Goal: Task Accomplishment & Management: Manage account settings

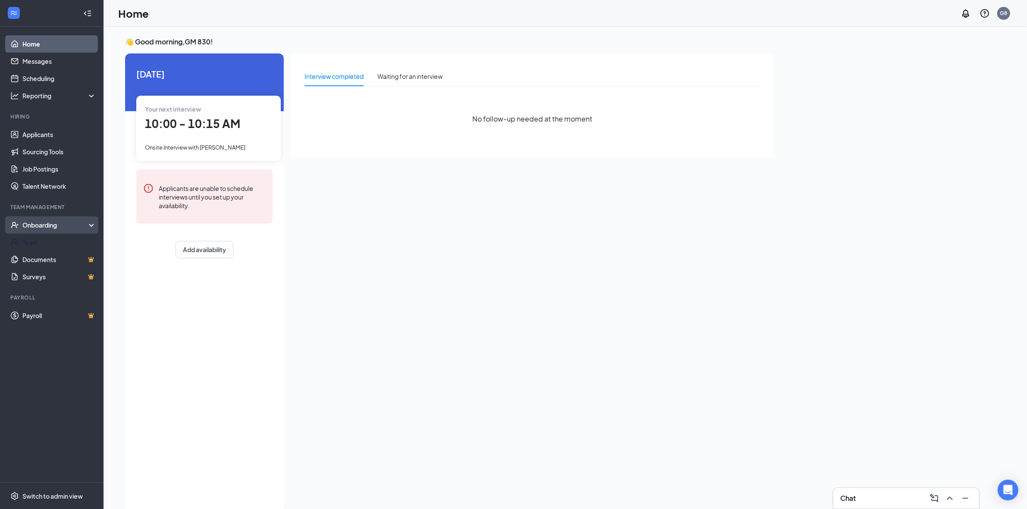
click at [44, 228] on div "Onboarding" at bounding box center [55, 225] width 66 height 9
click at [30, 242] on link "Overview" at bounding box center [59, 242] width 74 height 17
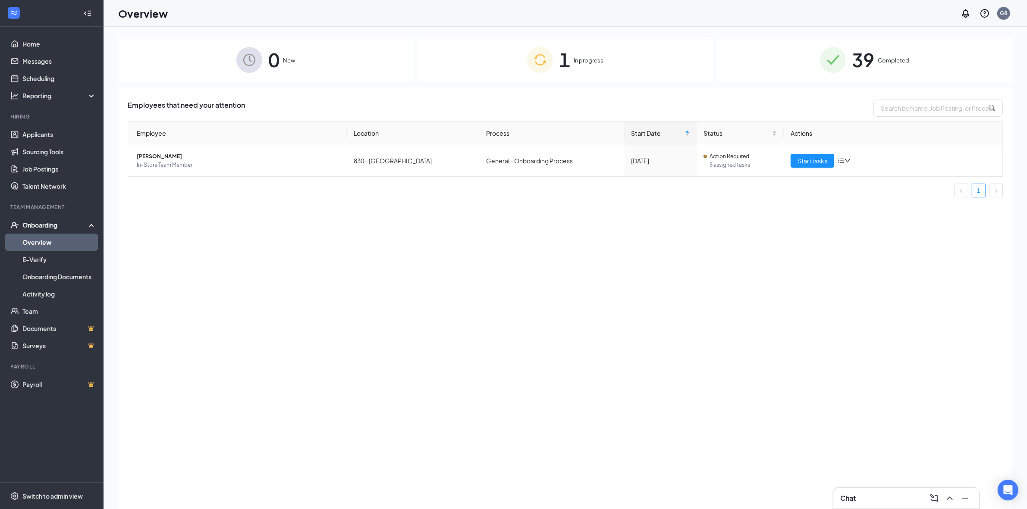
click at [581, 63] on span "In progress" at bounding box center [589, 60] width 30 height 9
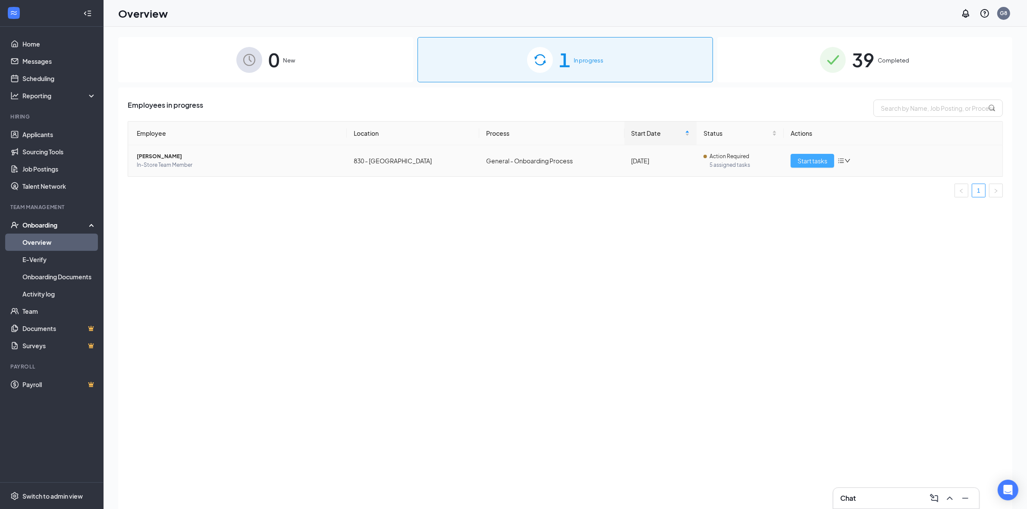
click at [813, 163] on span "Start tasks" at bounding box center [813, 160] width 30 height 9
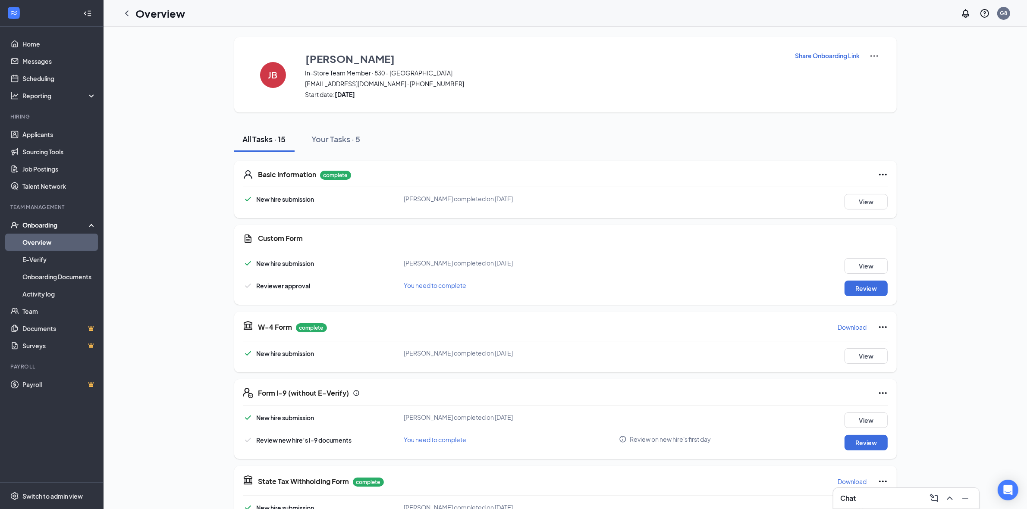
scroll to position [317, 0]
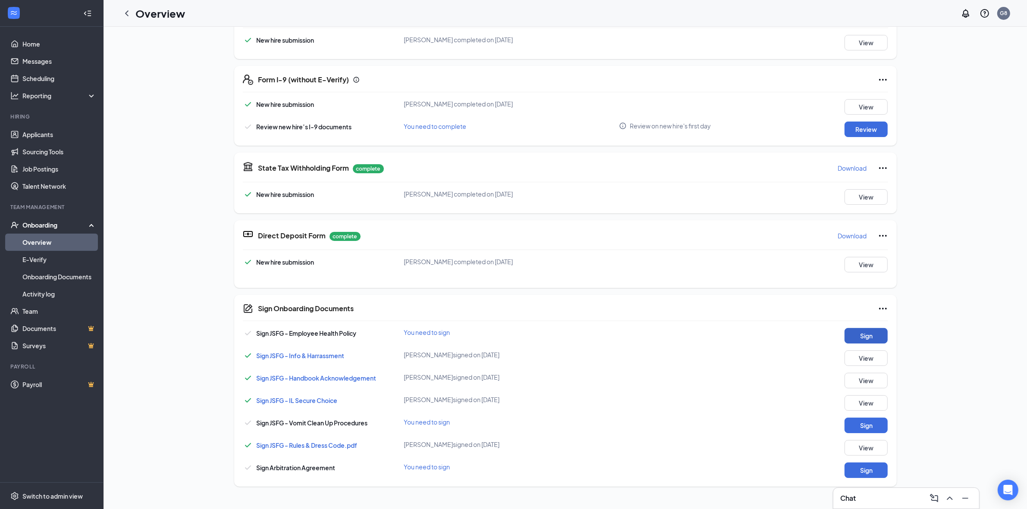
click at [859, 328] on button "Sign" at bounding box center [866, 336] width 43 height 16
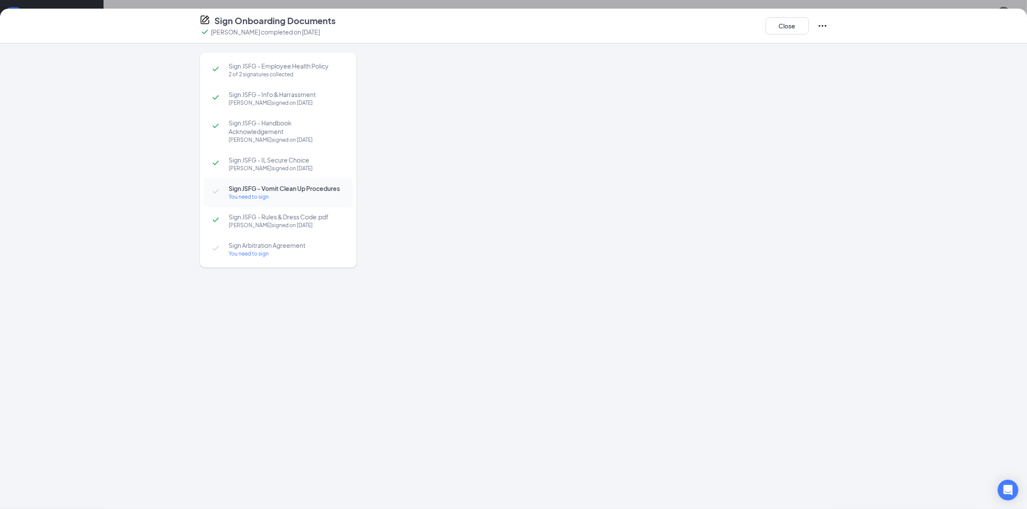
click at [255, 189] on span "Sign JSFG - Vomit Clean Up Procedures" at bounding box center [287, 188] width 116 height 9
click at [300, 253] on div "You need to sign" at bounding box center [287, 254] width 116 height 9
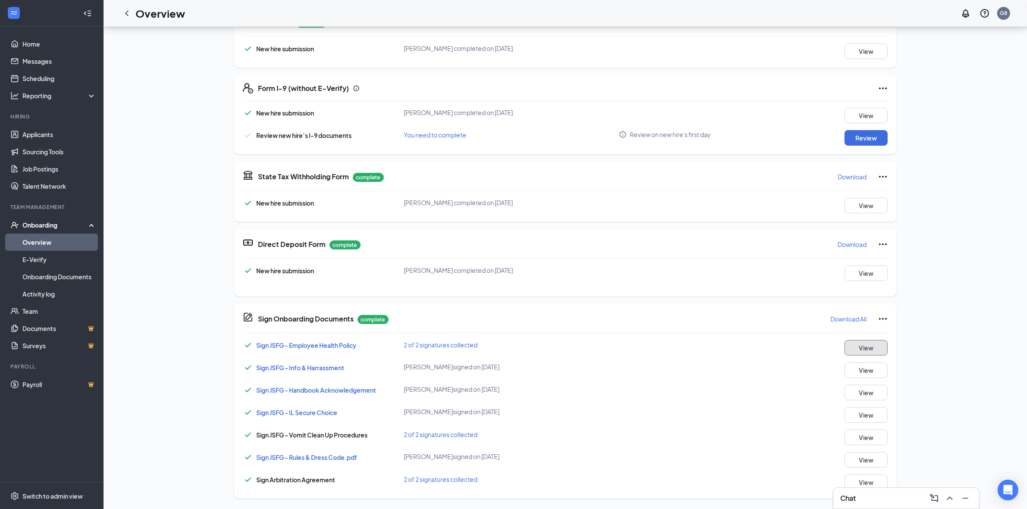
scroll to position [89, 0]
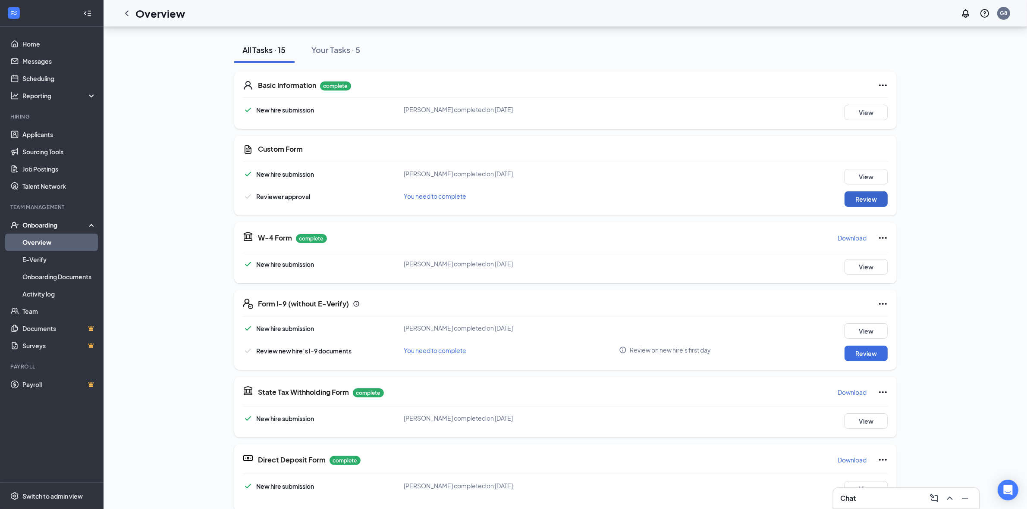
click at [858, 201] on button "Review" at bounding box center [866, 200] width 43 height 16
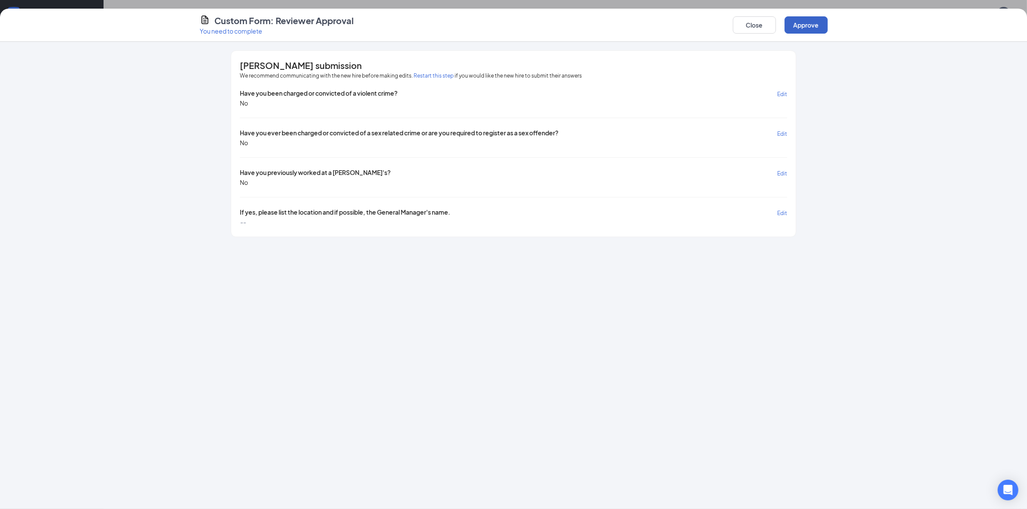
click at [804, 22] on button "Approve" at bounding box center [806, 24] width 43 height 17
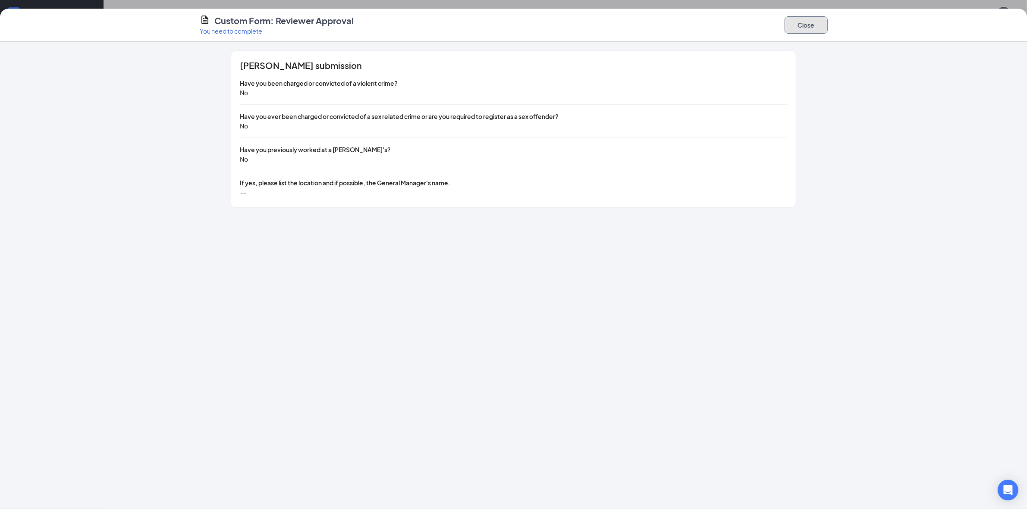
click at [807, 20] on button "Close" at bounding box center [806, 24] width 43 height 17
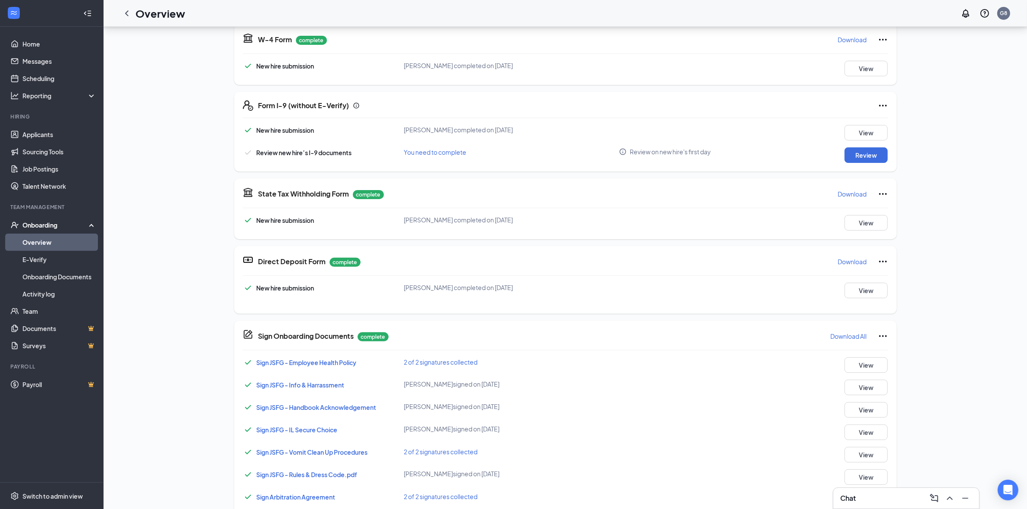
scroll to position [0, 0]
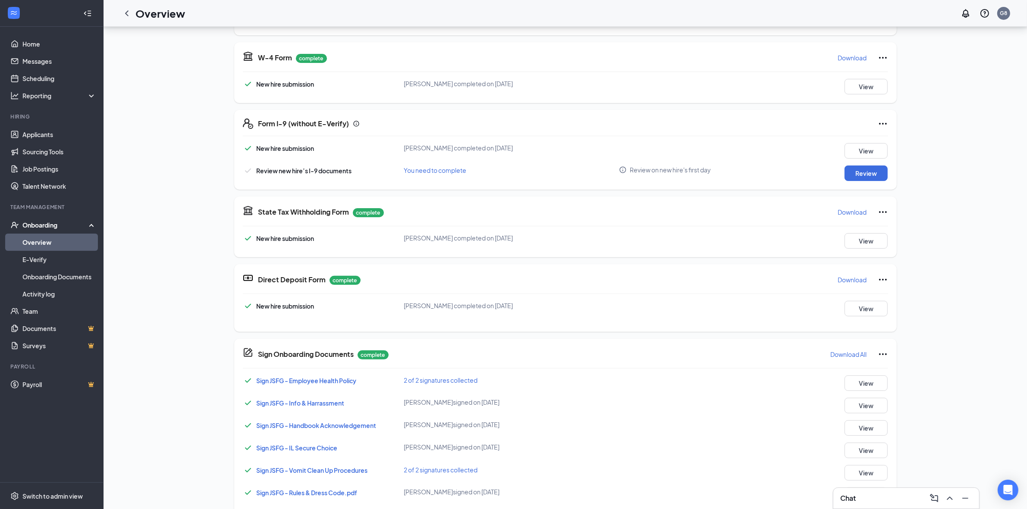
click at [170, 148] on div "[PERSON_NAME] In-Store Team Member · 830 - Shorewood [EMAIL_ADDRESS][DOMAIN_NAM…" at bounding box center [565, 150] width 894 height 767
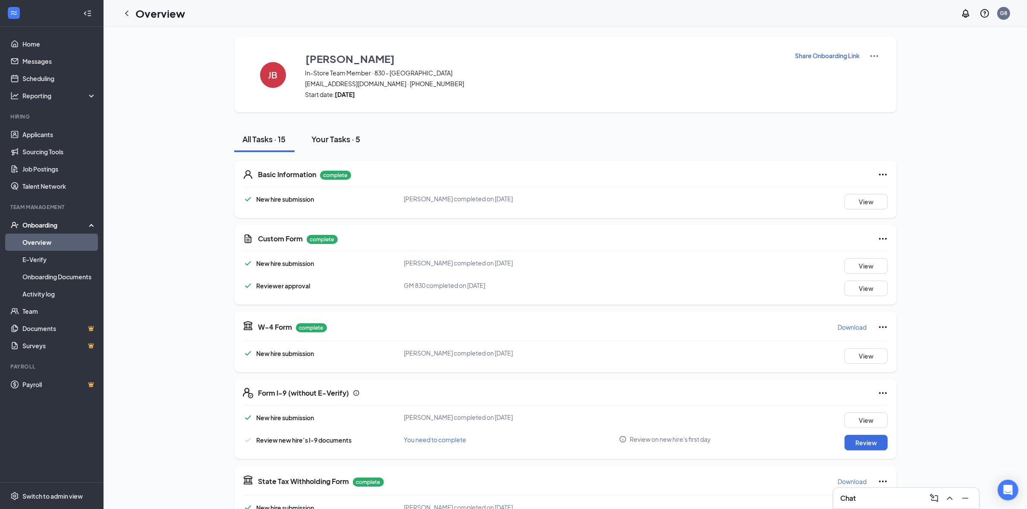
click at [345, 142] on div "Your Tasks · 5" at bounding box center [336, 139] width 49 height 11
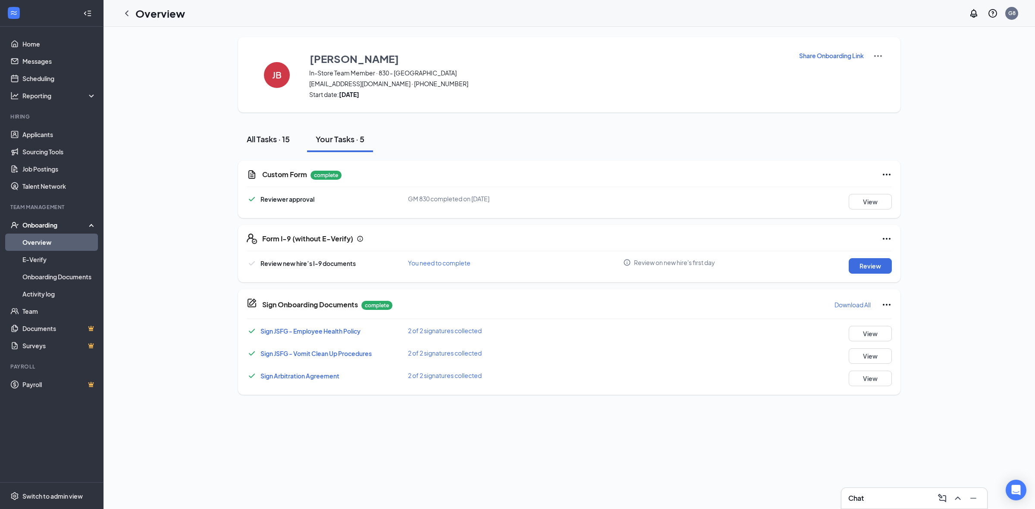
click at [275, 138] on div "All Tasks · 15" at bounding box center [268, 139] width 43 height 11
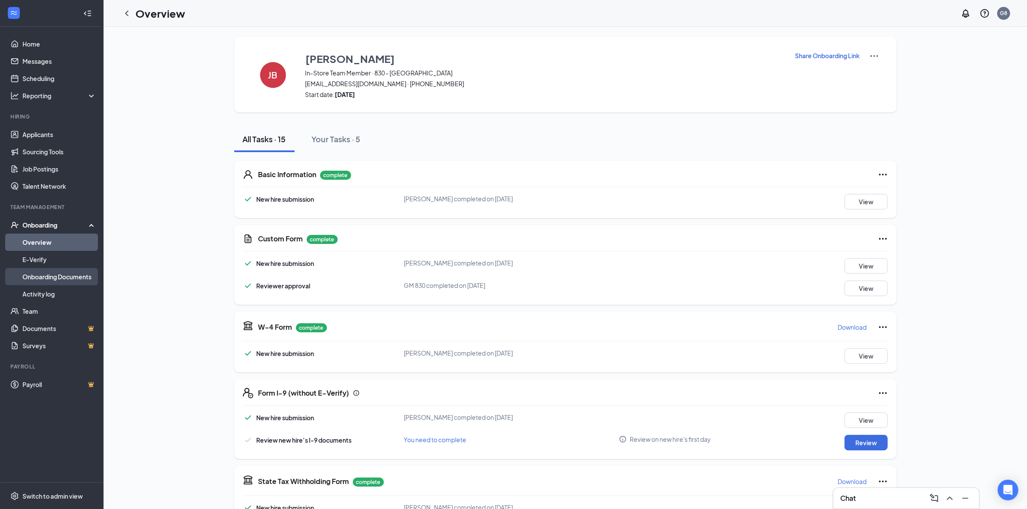
click at [44, 277] on link "Onboarding Documents" at bounding box center [59, 276] width 74 height 17
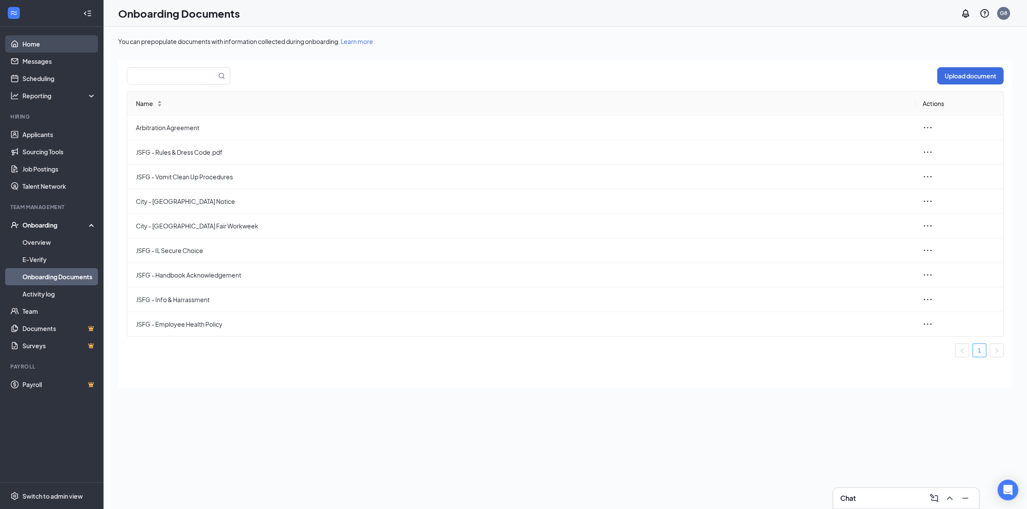
click at [28, 44] on link "Home" at bounding box center [59, 43] width 74 height 17
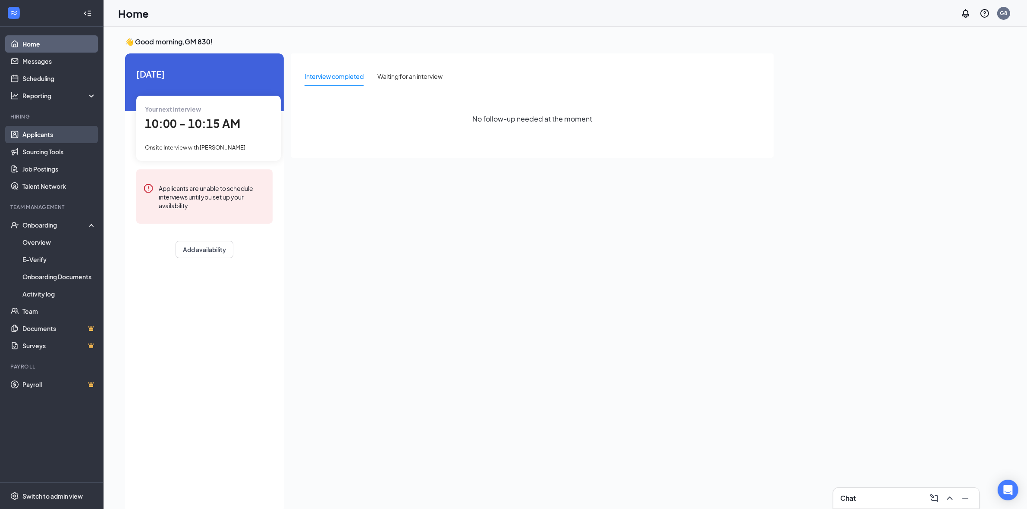
click at [35, 132] on link "Applicants" at bounding box center [59, 134] width 74 height 17
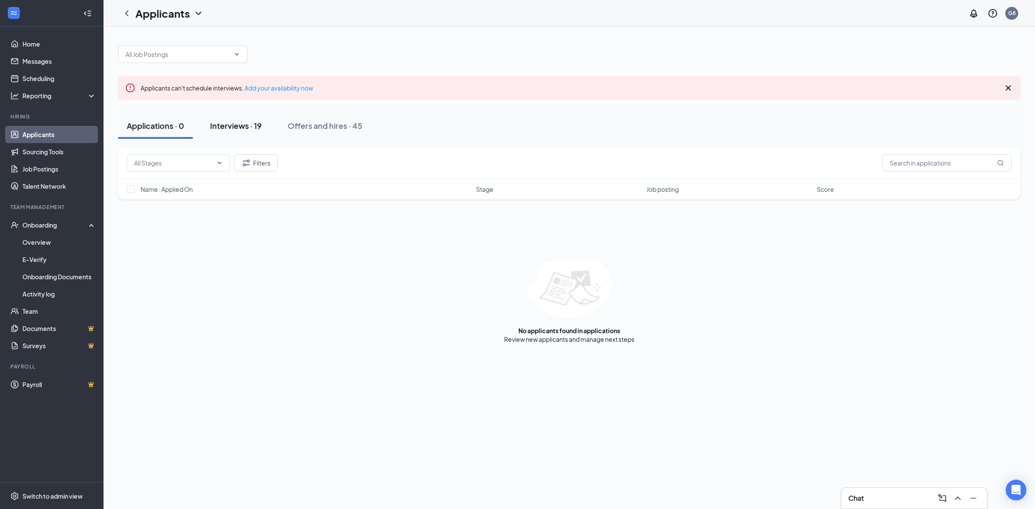
click at [236, 123] on div "Interviews · 19" at bounding box center [236, 125] width 52 height 11
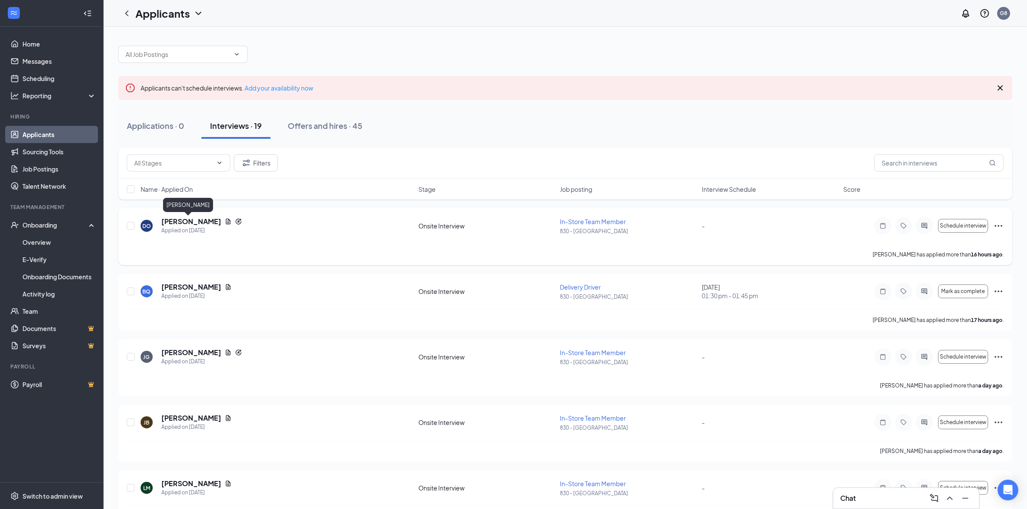
click at [173, 219] on h5 "[PERSON_NAME]" at bounding box center [191, 221] width 60 height 9
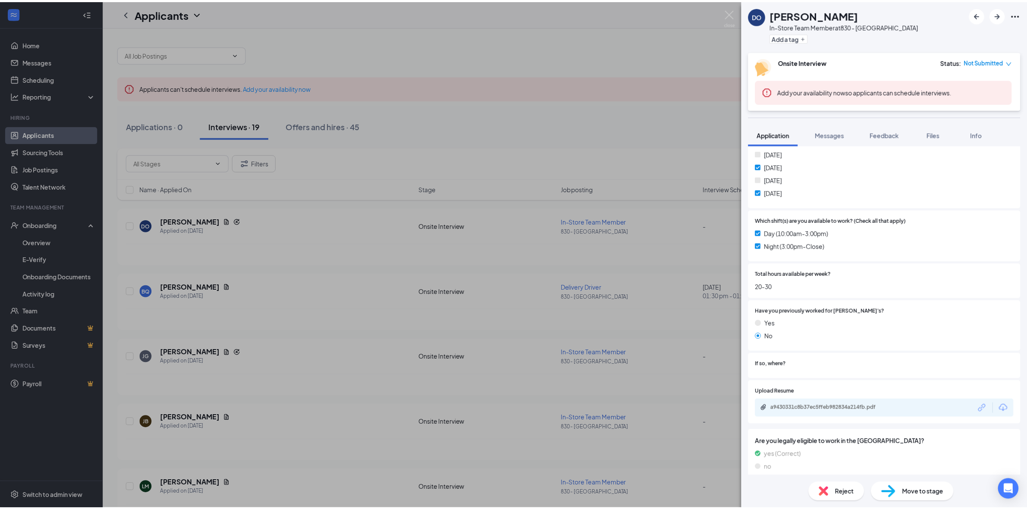
scroll to position [279, 0]
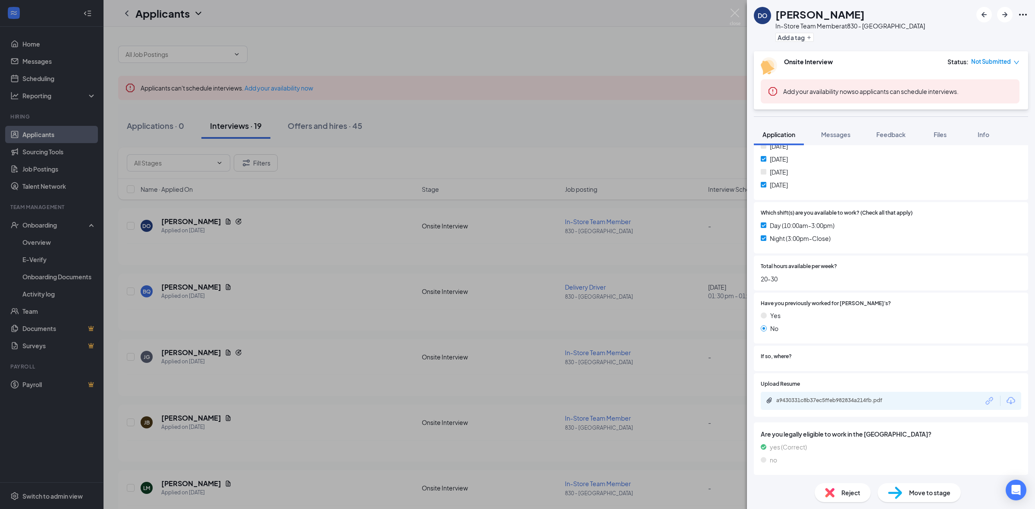
click at [716, 290] on div "DO [PERSON_NAME] In-Store Team Member at 830 - Shorewood Add a tag Onsite Inter…" at bounding box center [517, 254] width 1035 height 509
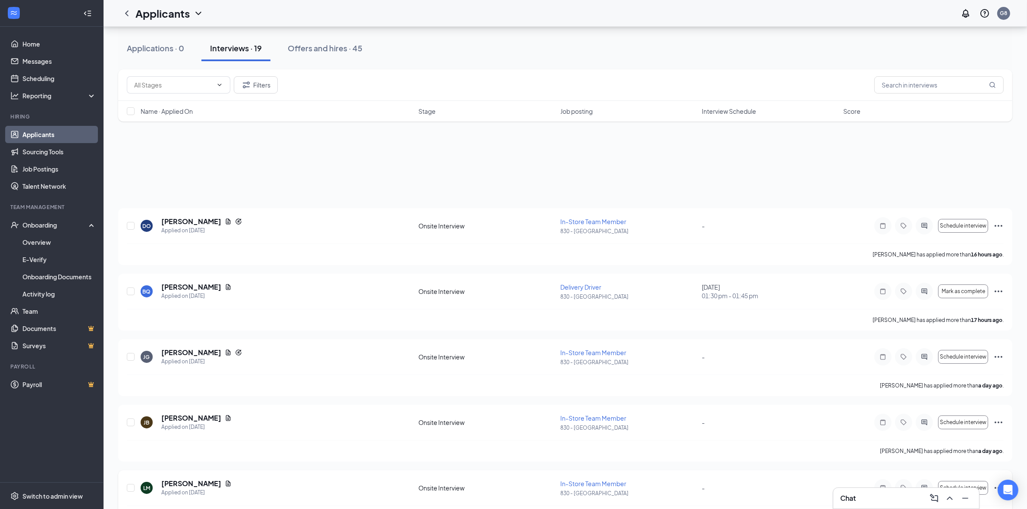
scroll to position [162, 0]
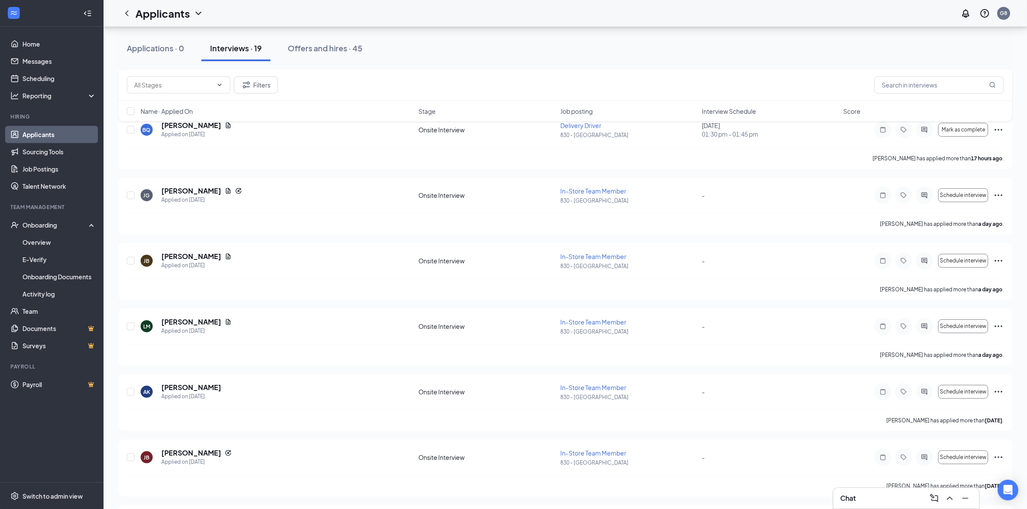
click at [859, 490] on div "Chat" at bounding box center [906, 498] width 146 height 21
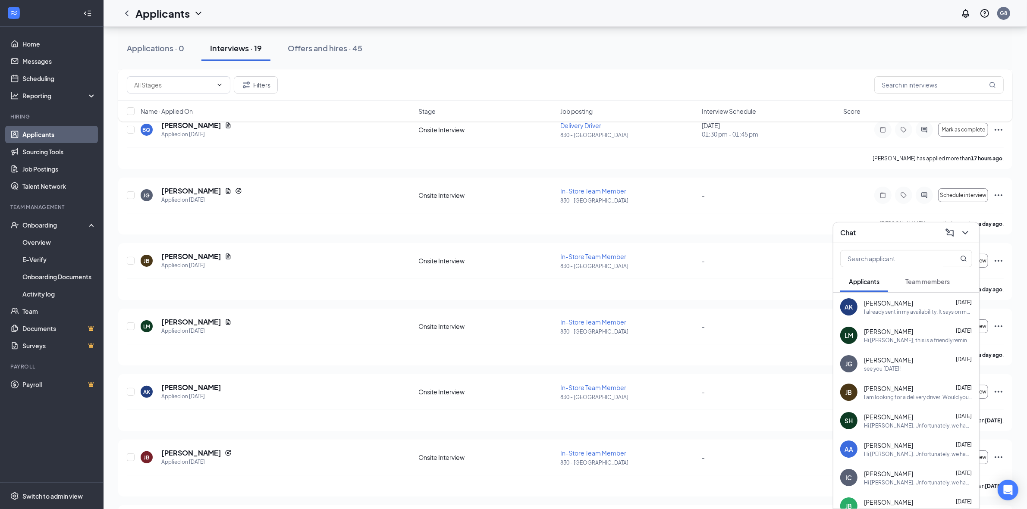
click at [881, 370] on div "see you [DATE]!" at bounding box center [882, 368] width 37 height 7
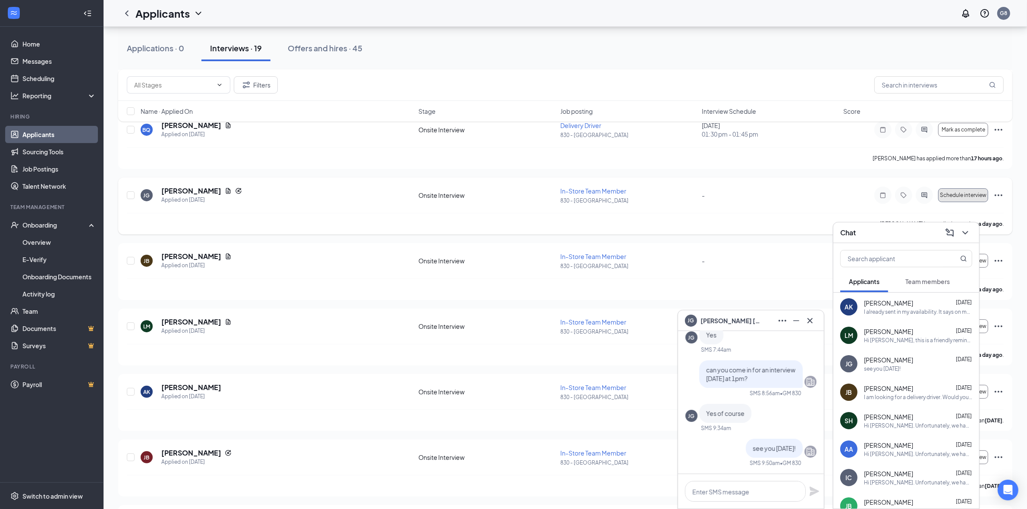
click at [975, 197] on span "Schedule interview" at bounding box center [963, 195] width 47 height 6
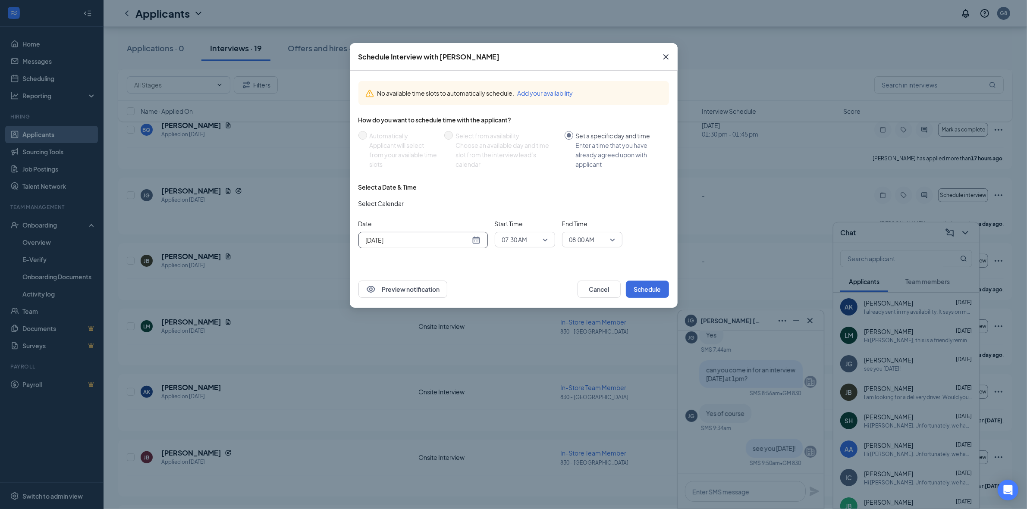
click at [478, 243] on div "[DATE]" at bounding box center [423, 240] width 115 height 9
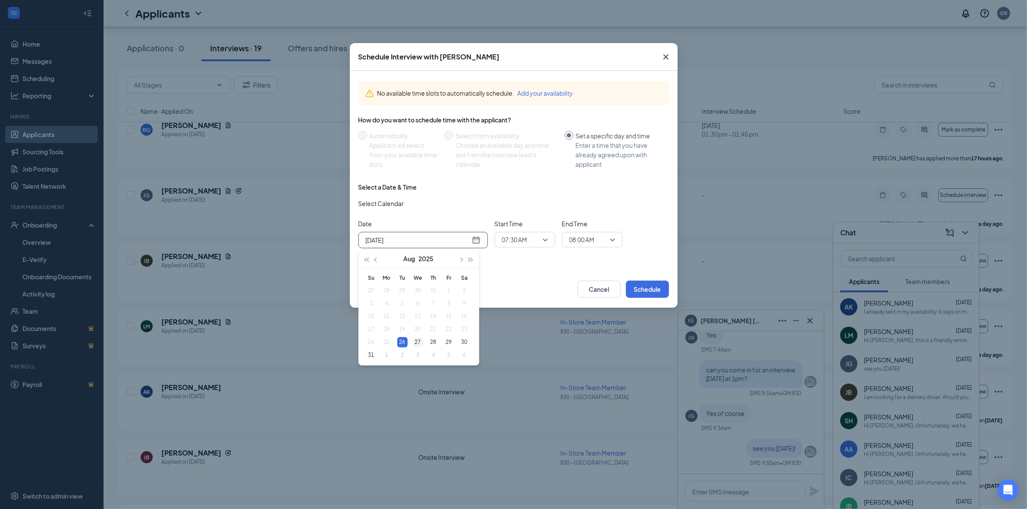
type input "[DATE]"
click at [415, 339] on div "27" at bounding box center [418, 342] width 10 height 10
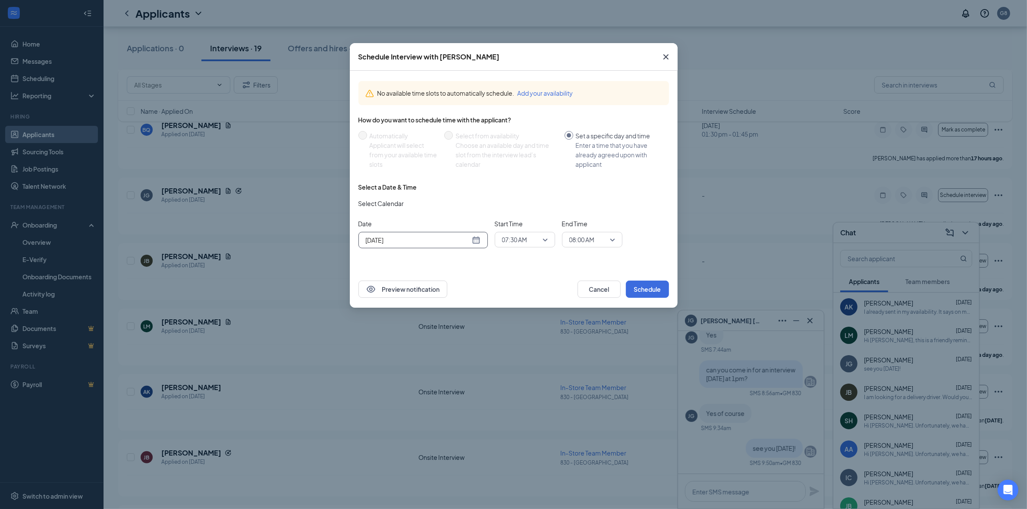
click at [544, 241] on span "07:30 AM" at bounding box center [525, 239] width 46 height 13
click at [520, 298] on div "01:00 PM" at bounding box center [525, 304] width 60 height 20
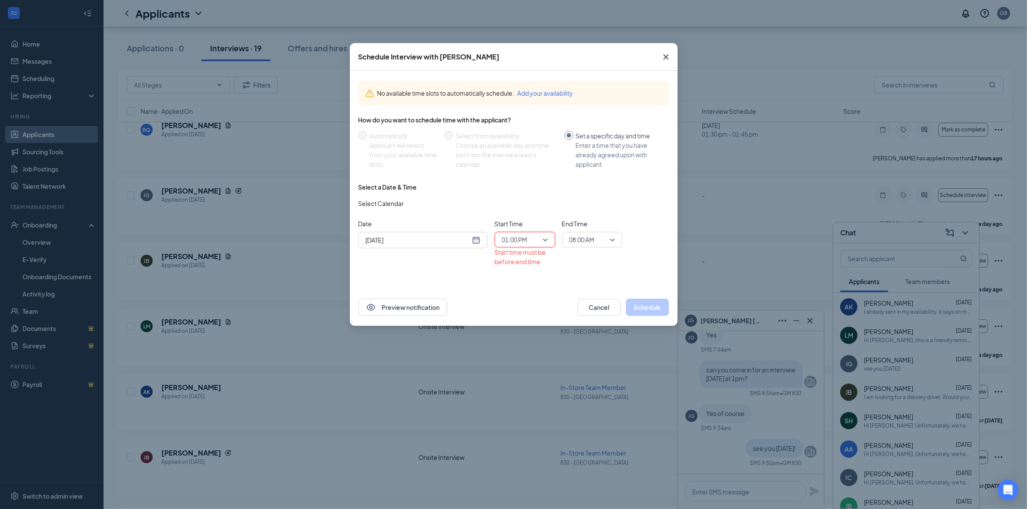
click at [572, 242] on span "08:00 AM" at bounding box center [581, 239] width 25 height 13
click at [577, 281] on span "01:15 PM" at bounding box center [581, 284] width 25 height 9
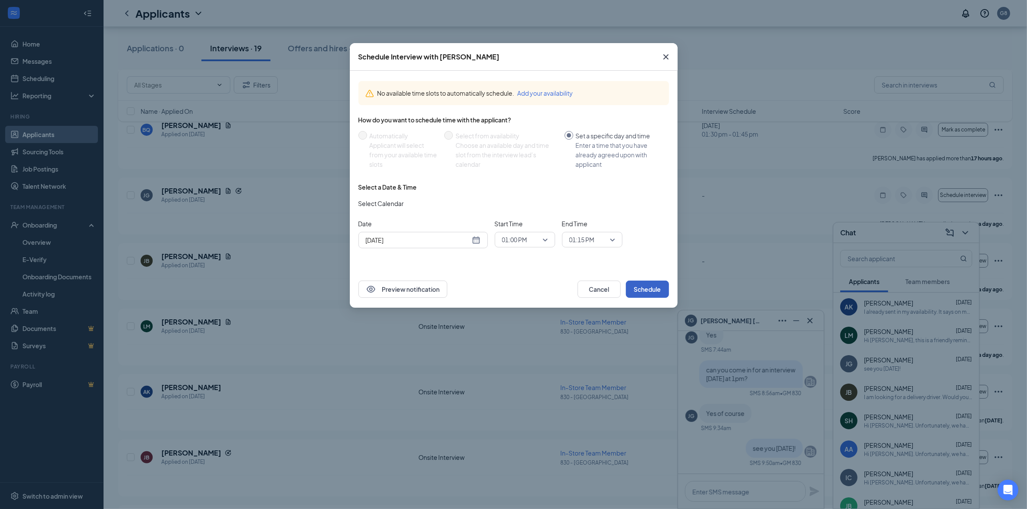
click at [643, 287] on button "Schedule" at bounding box center [647, 289] width 43 height 17
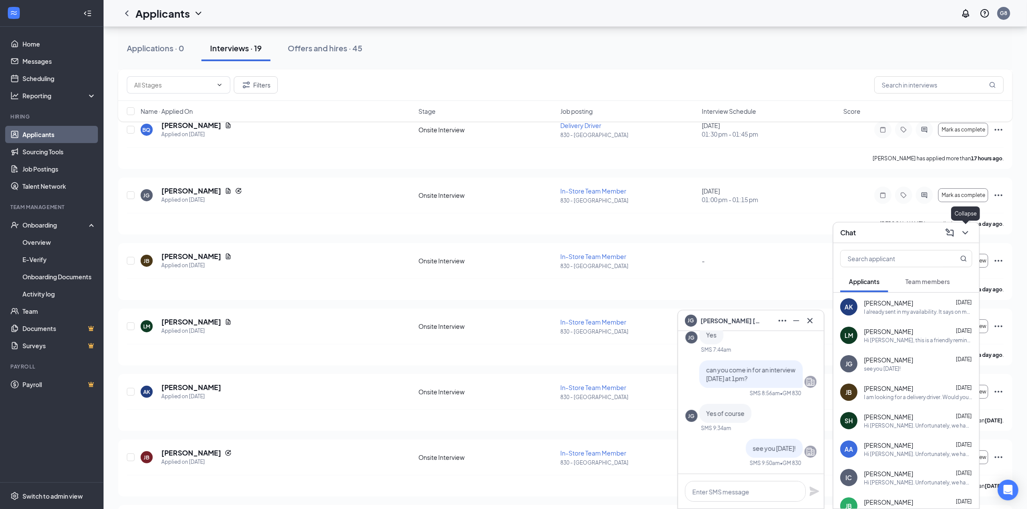
click at [965, 233] on icon "ChevronDown" at bounding box center [965, 232] width 6 height 3
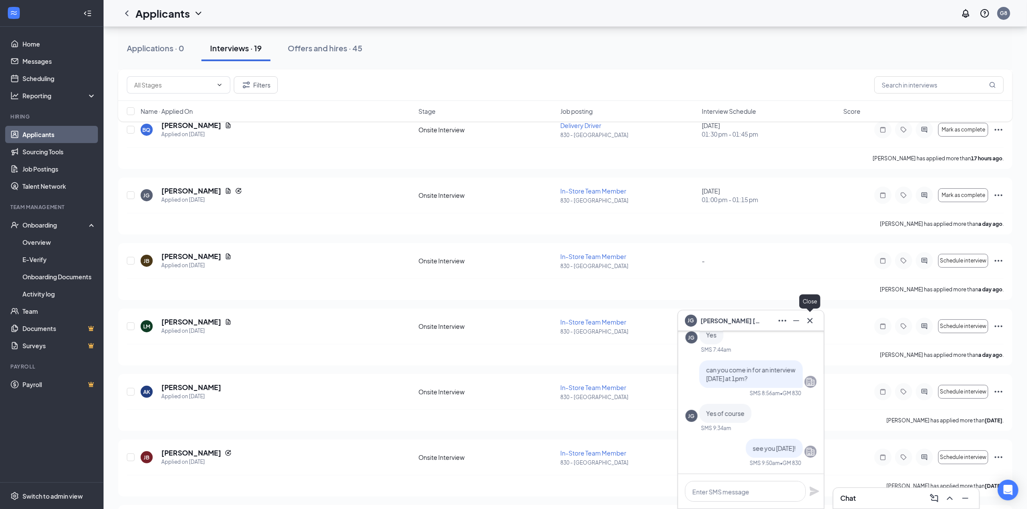
click at [812, 318] on icon "Cross" at bounding box center [810, 320] width 5 height 5
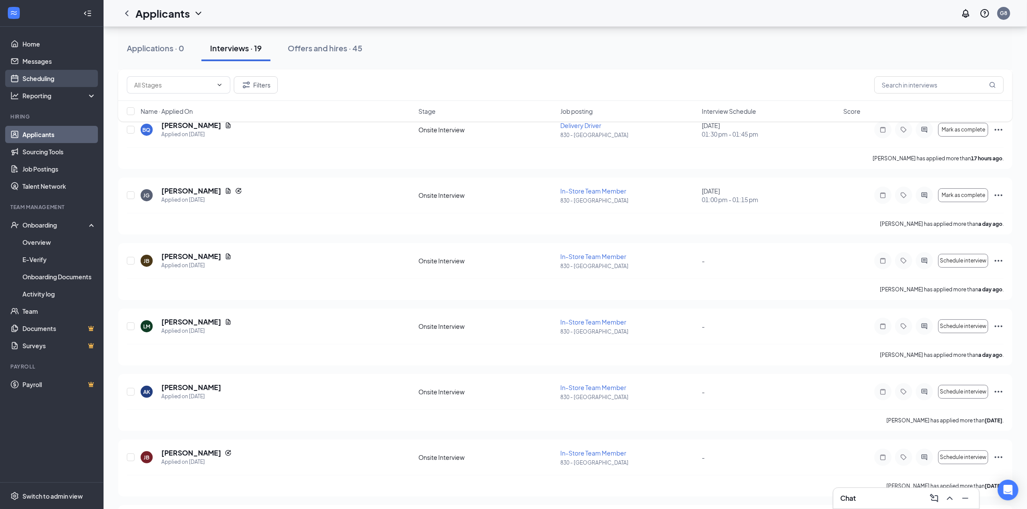
click at [42, 74] on link "Scheduling" at bounding box center [59, 78] width 74 height 17
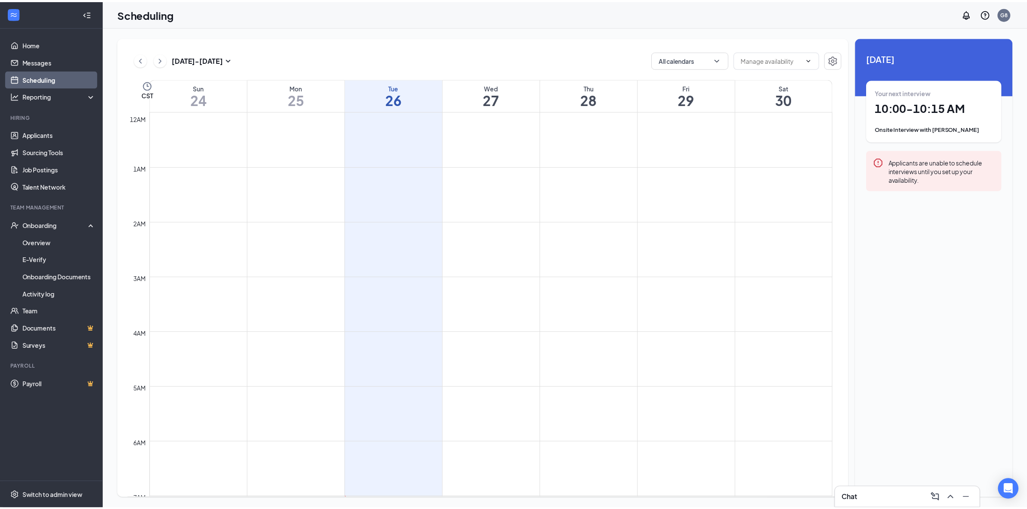
scroll to position [424, 0]
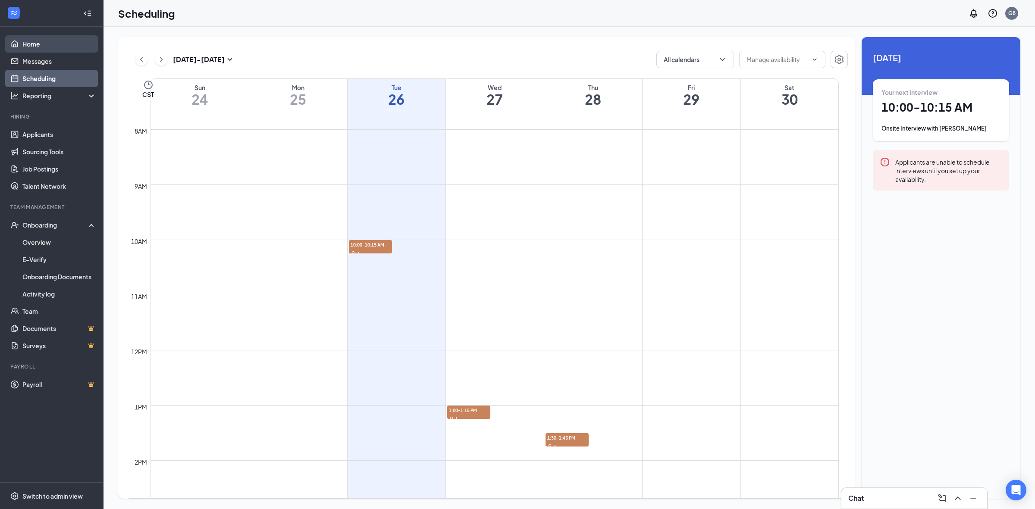
click at [33, 44] on link "Home" at bounding box center [59, 43] width 74 height 17
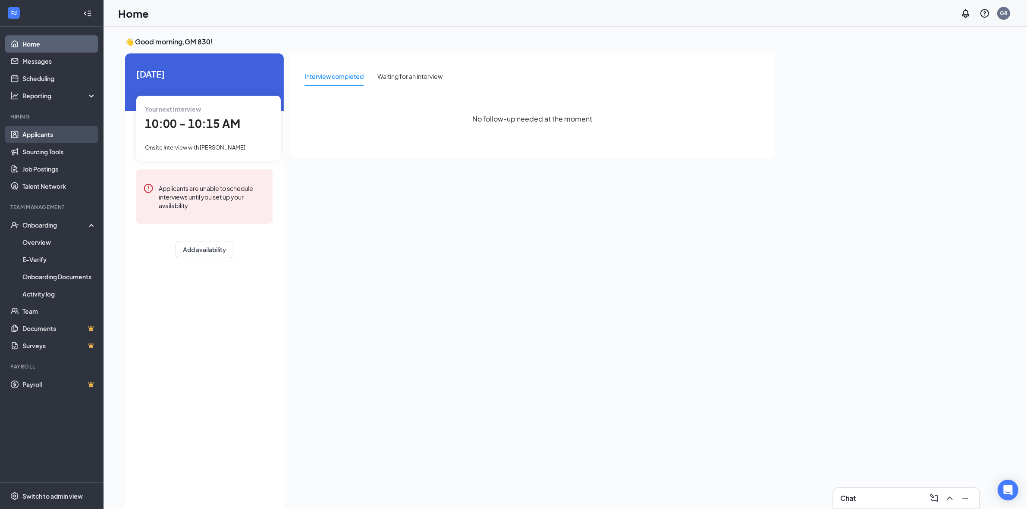
click at [29, 132] on link "Applicants" at bounding box center [59, 134] width 74 height 17
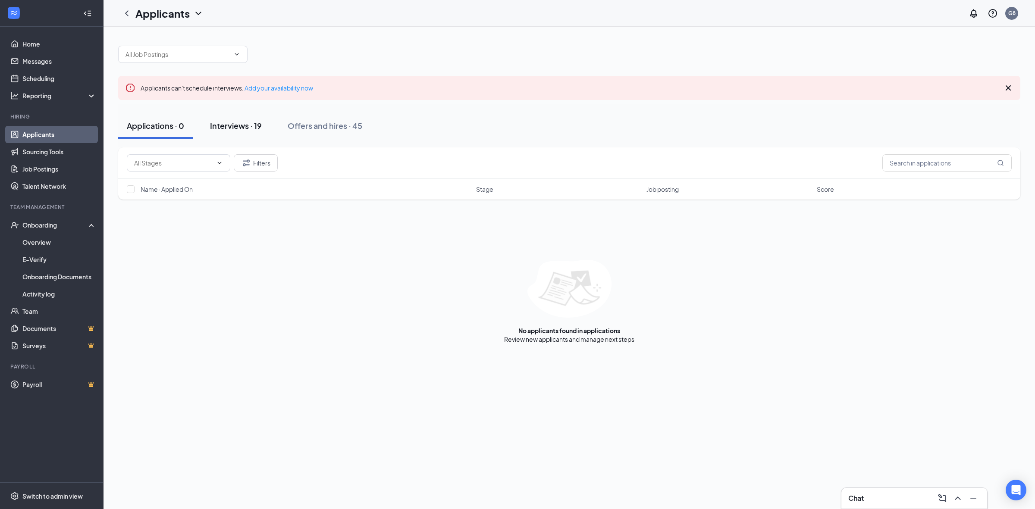
click at [243, 122] on div "Interviews · 19" at bounding box center [236, 125] width 52 height 11
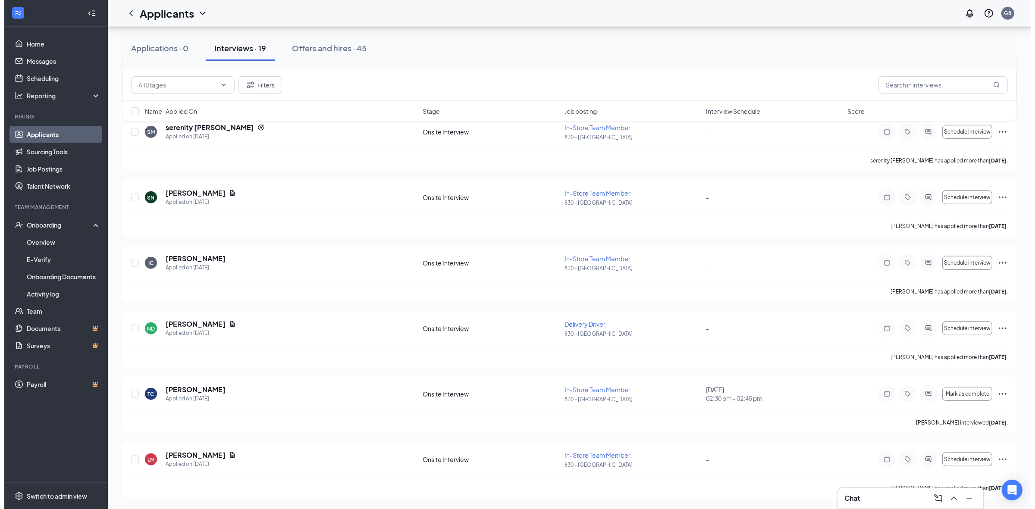
scroll to position [948, 0]
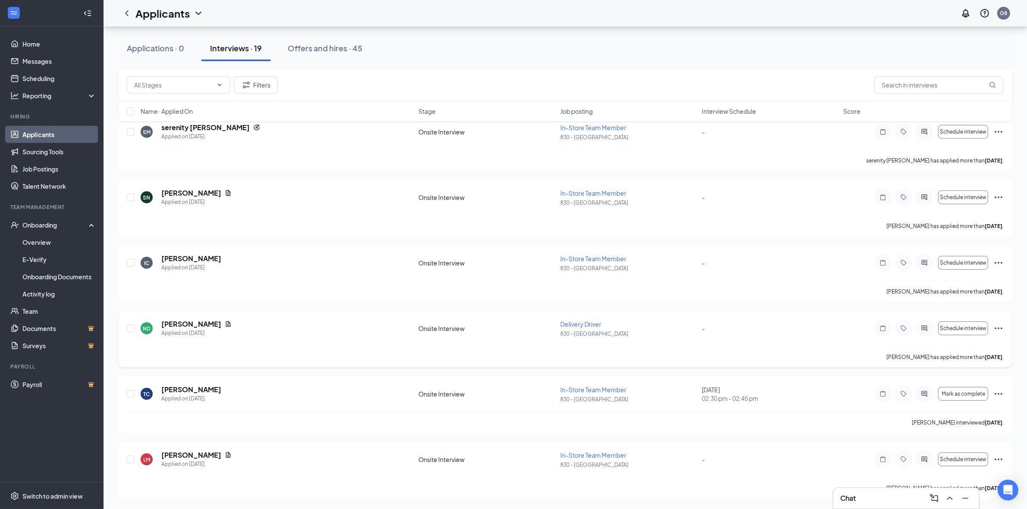
click at [212, 322] on h5 "[PERSON_NAME]" at bounding box center [191, 324] width 60 height 9
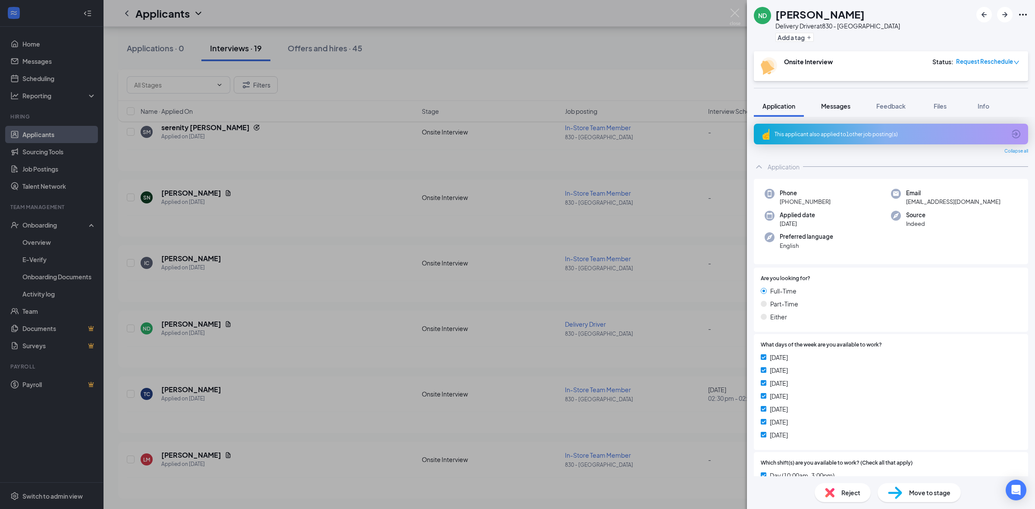
click at [839, 106] on span "Messages" at bounding box center [835, 106] width 29 height 8
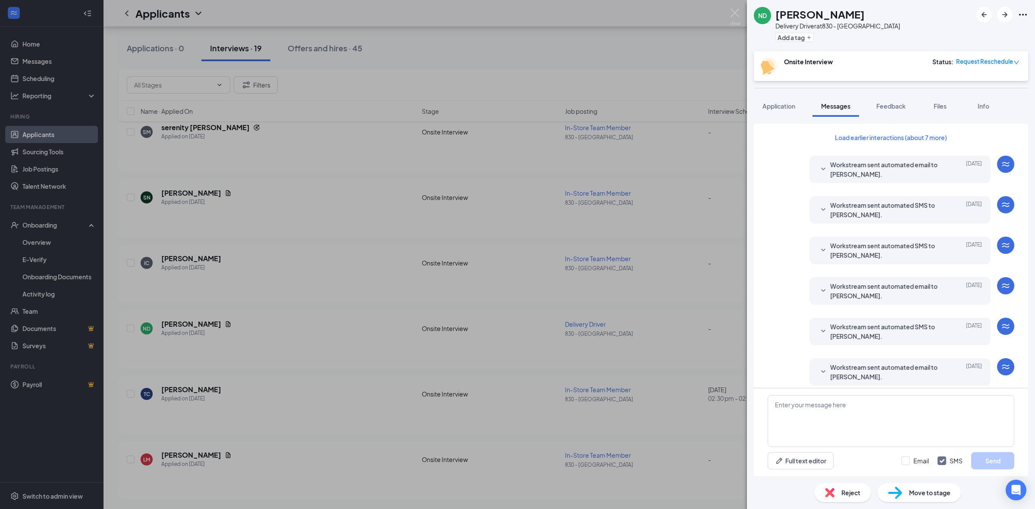
scroll to position [113, 0]
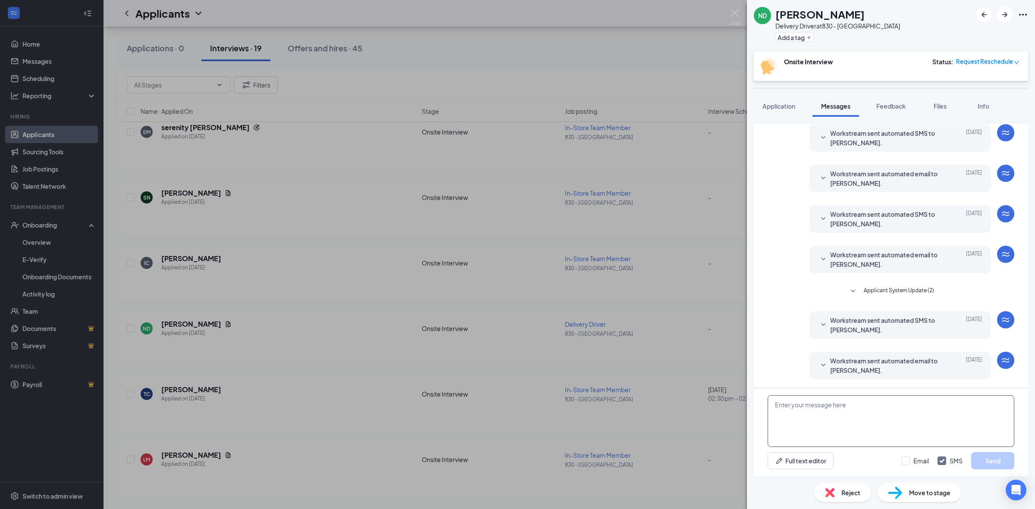
click at [842, 428] on textarea at bounding box center [891, 422] width 247 height 52
type textarea "Would you like to schedule an interview for a driving position?"
click at [977, 460] on button "Send" at bounding box center [992, 461] width 43 height 17
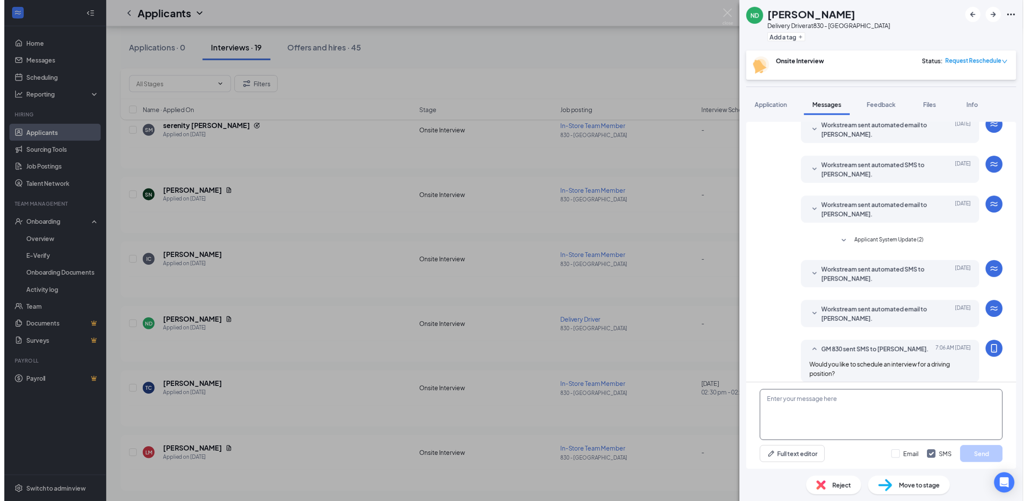
scroll to position [177, 0]
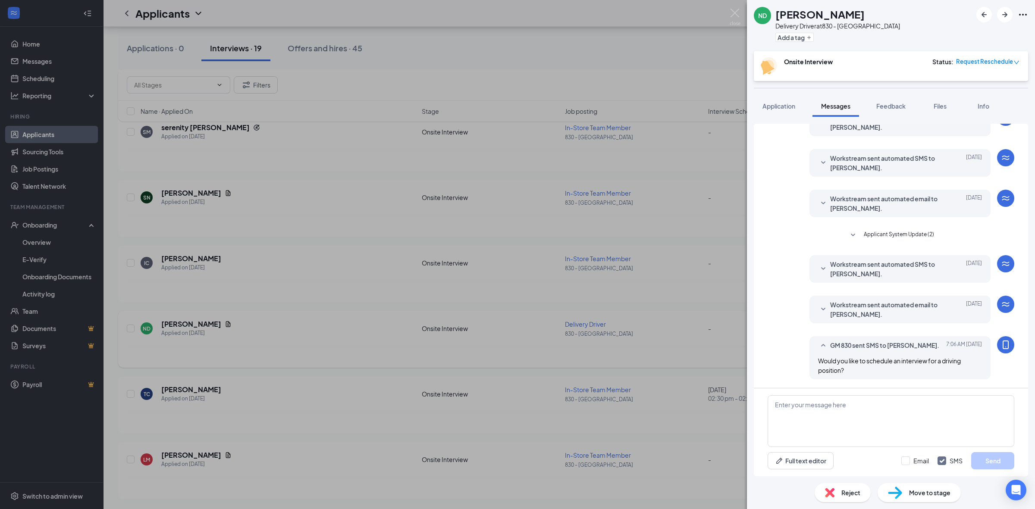
click at [555, 63] on div "ND [PERSON_NAME] Delivery Driver at 830 - Shorewood Add a tag Onsite Interview …" at bounding box center [517, 254] width 1035 height 509
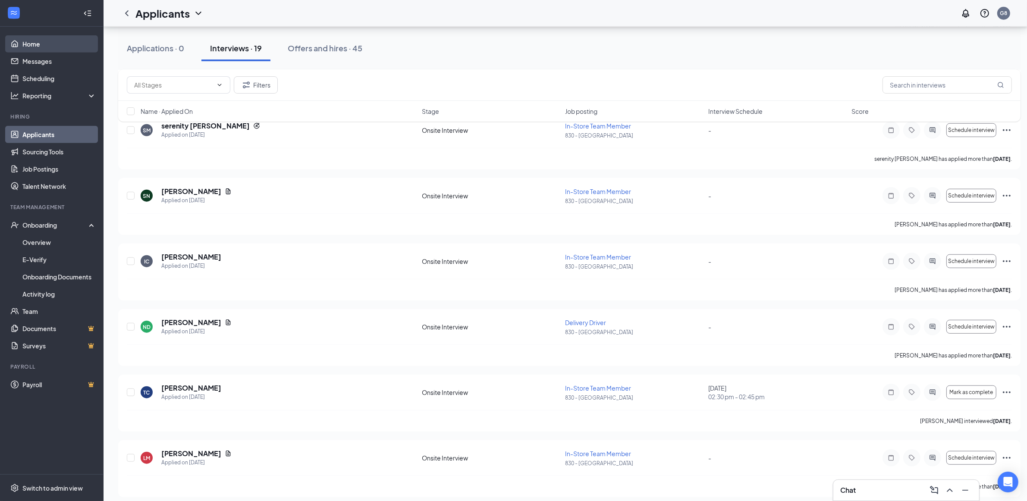
click at [31, 42] on link "Home" at bounding box center [59, 43] width 74 height 17
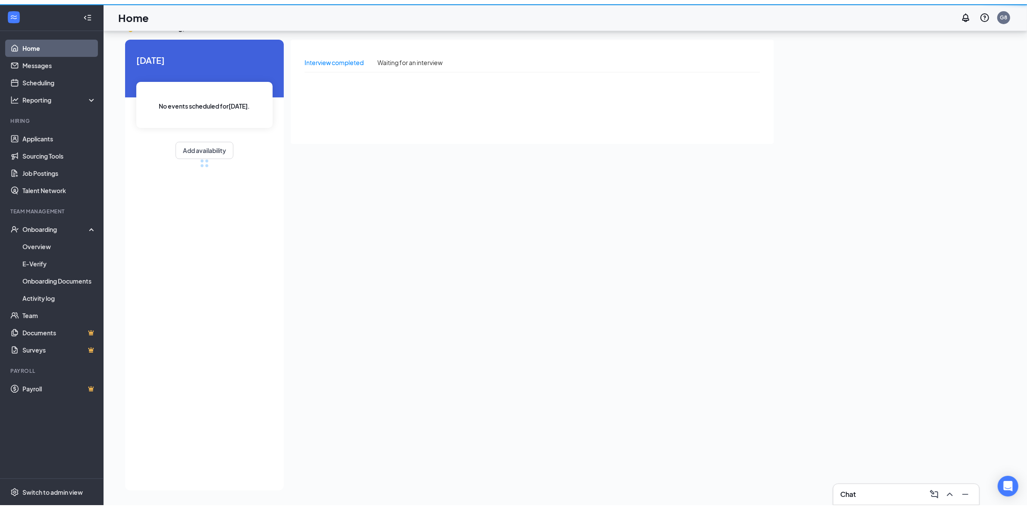
scroll to position [18, 0]
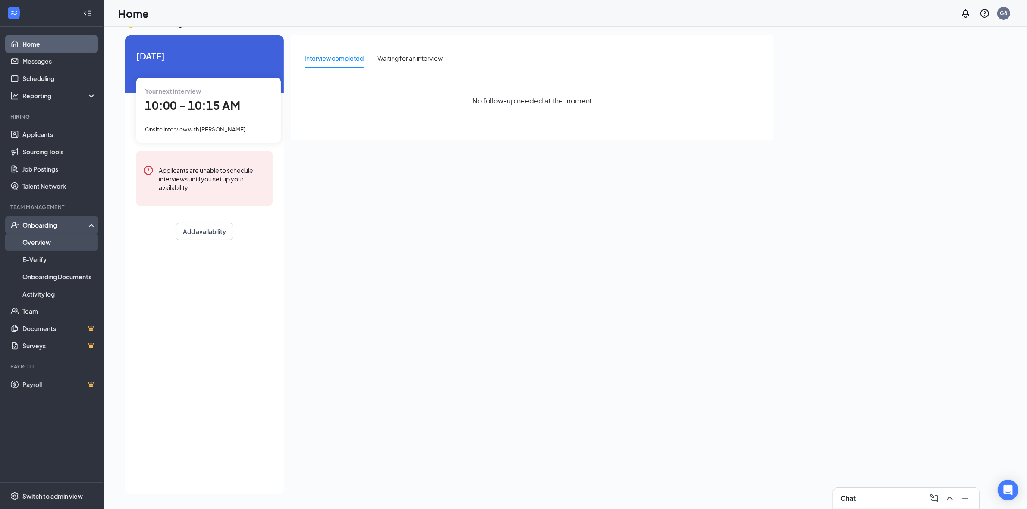
click at [42, 239] on link "Overview" at bounding box center [59, 242] width 74 height 17
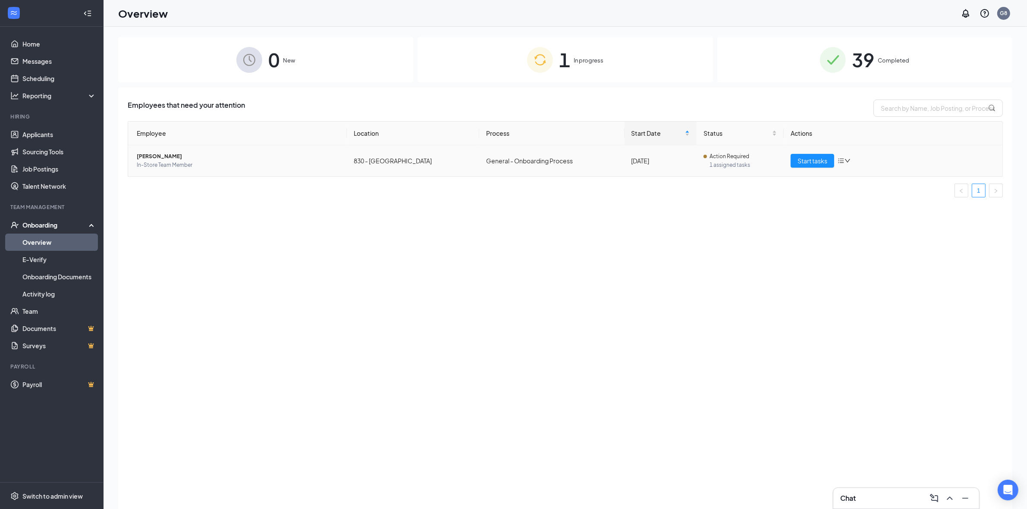
click at [167, 149] on td "[PERSON_NAME] In-Store Team Member" at bounding box center [237, 160] width 219 height 31
click at [164, 154] on span "[PERSON_NAME]" at bounding box center [238, 156] width 203 height 9
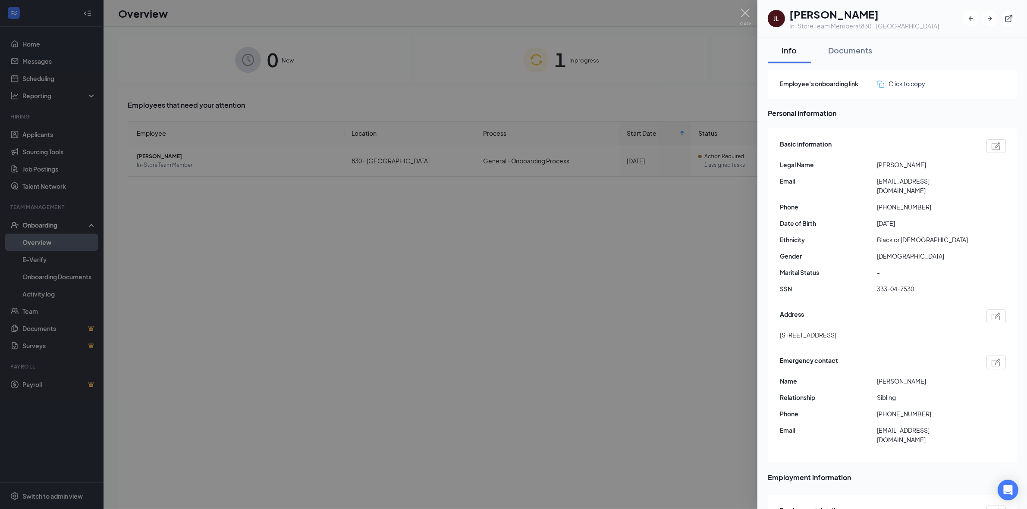
click at [556, 317] on div at bounding box center [513, 254] width 1027 height 509
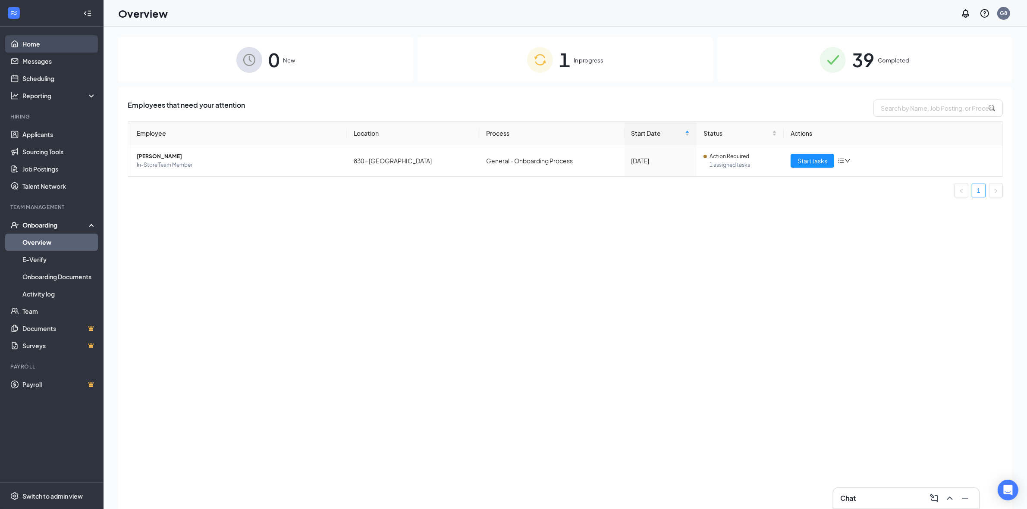
click at [24, 52] on link "Home" at bounding box center [59, 43] width 74 height 17
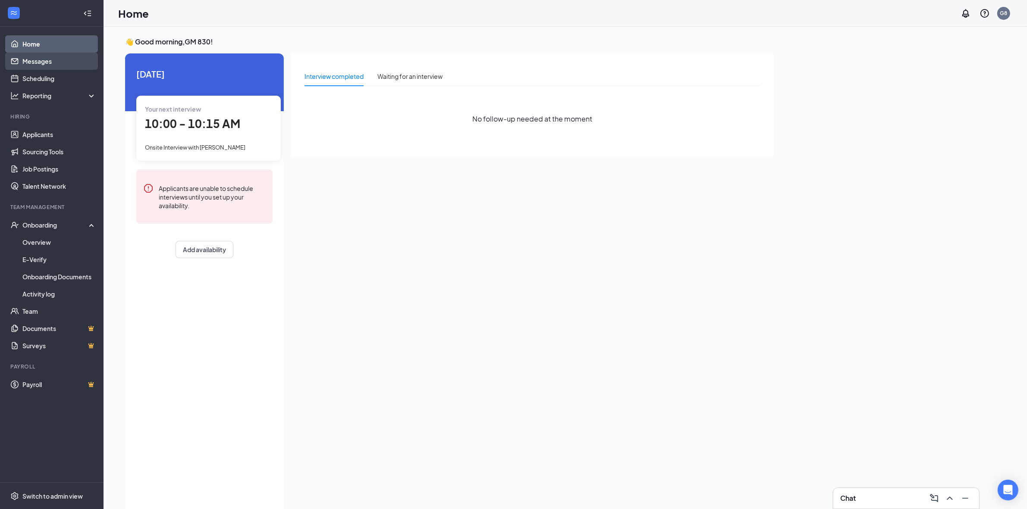
click at [45, 57] on link "Messages" at bounding box center [59, 61] width 74 height 17
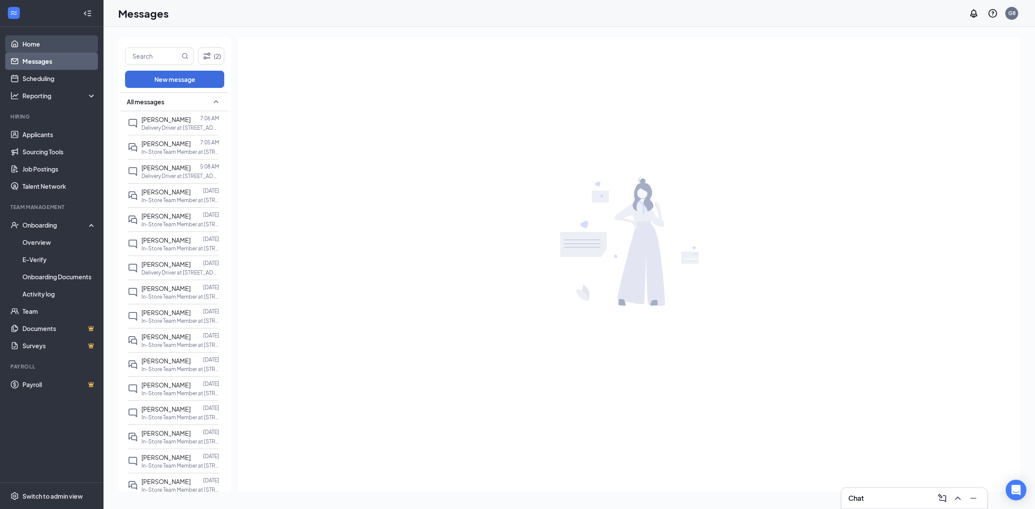
click at [29, 41] on link "Home" at bounding box center [59, 43] width 74 height 17
